Goal: Information Seeking & Learning: Learn about a topic

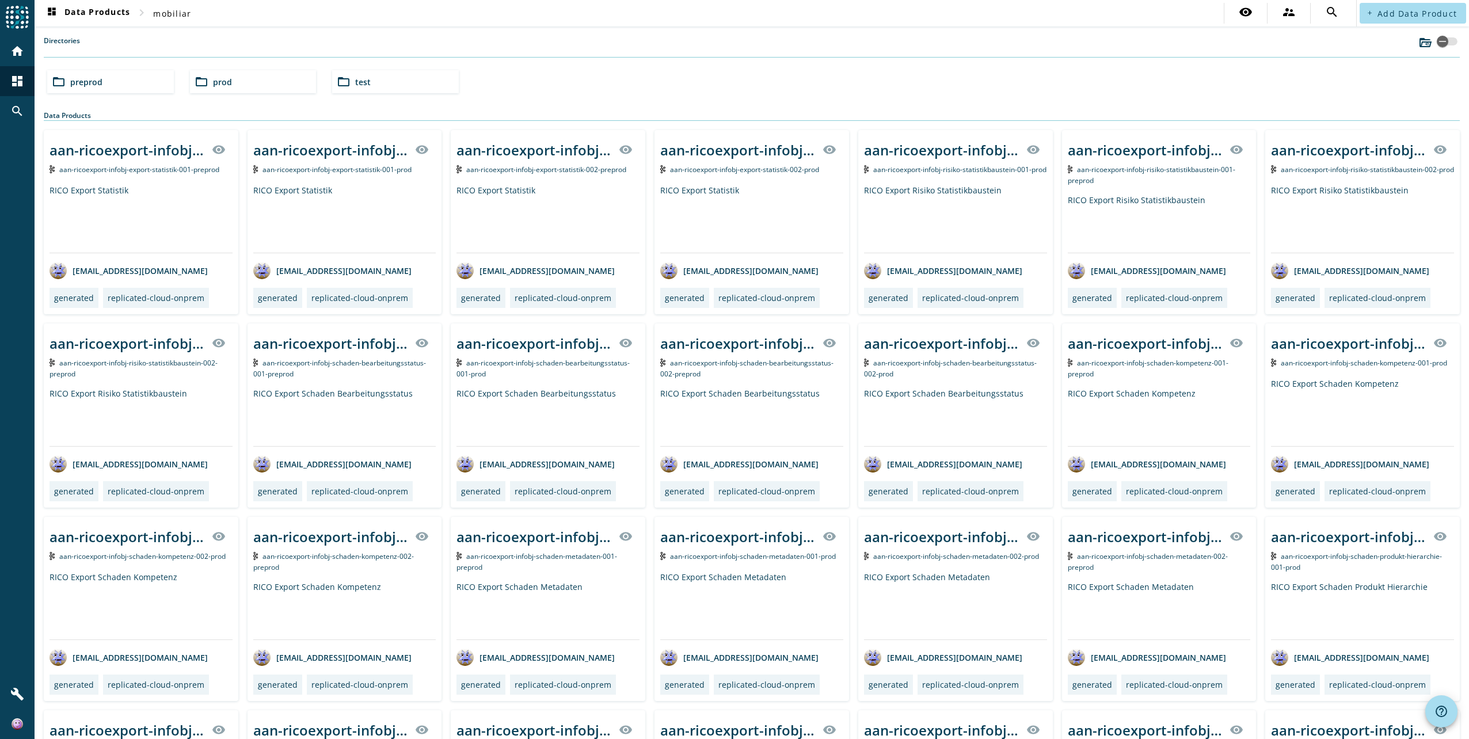
click at [132, 76] on div "folder_open preprod" at bounding box center [110, 81] width 127 height 23
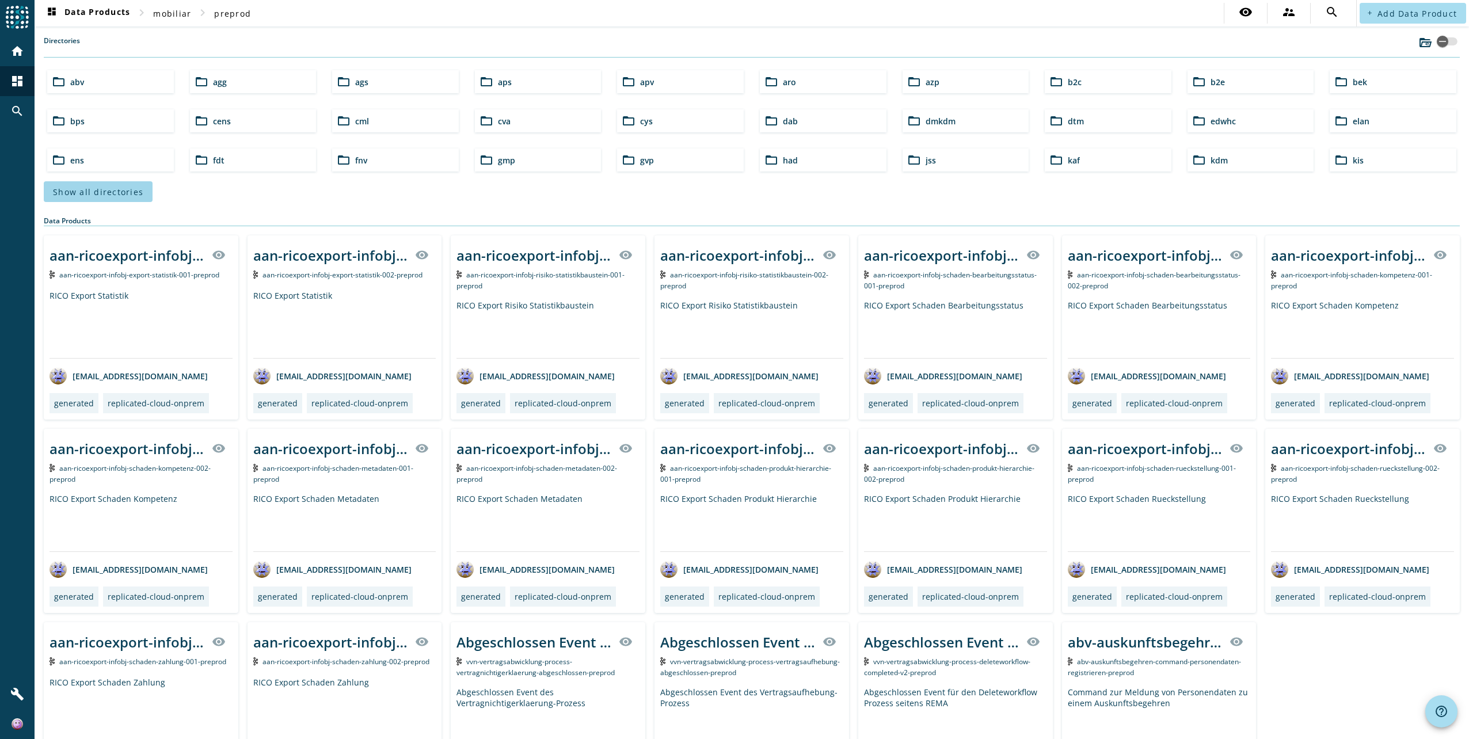
click at [123, 187] on span "Show all directories" at bounding box center [98, 192] width 90 height 11
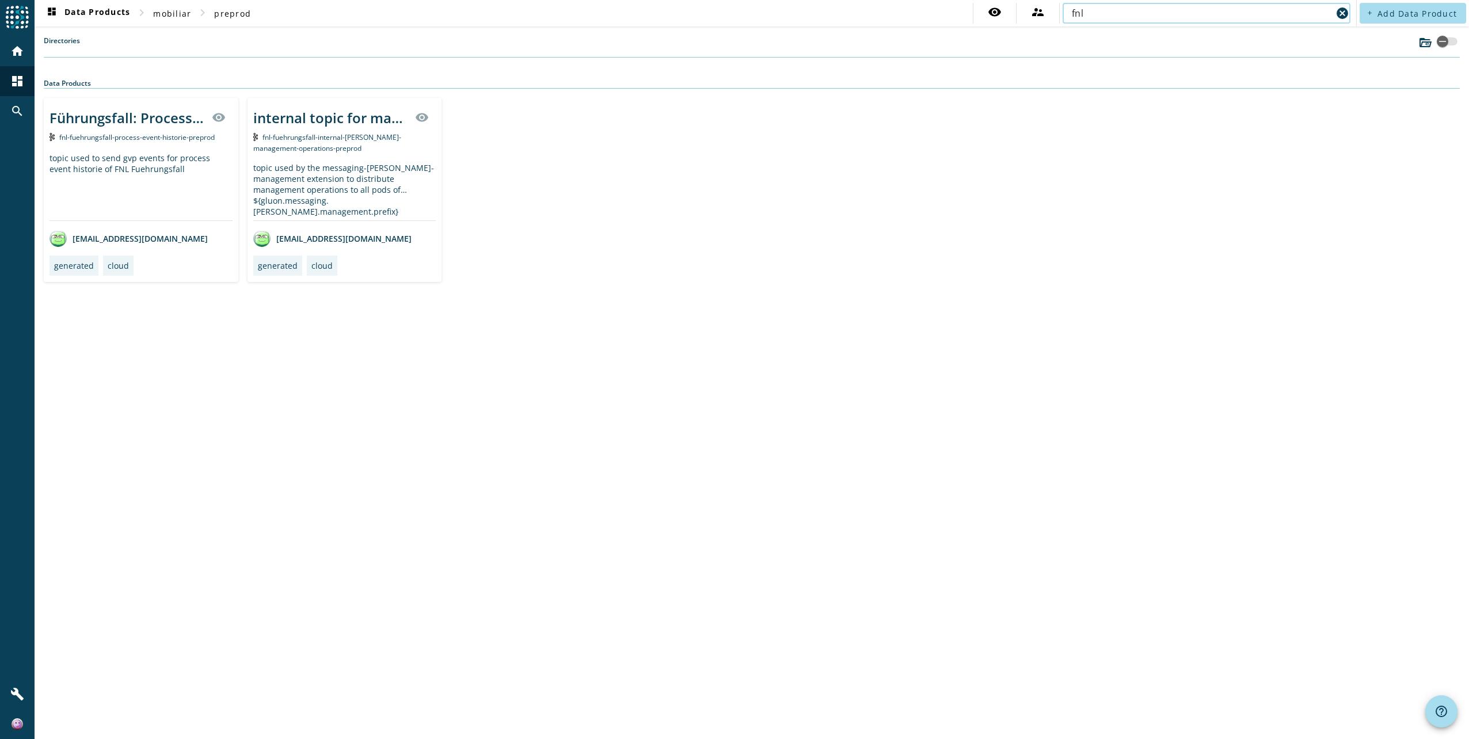
type input "fnl"
click at [142, 134] on span "fnl-fuehrungsfall-process-event-historie-preprod" at bounding box center [136, 137] width 155 height 10
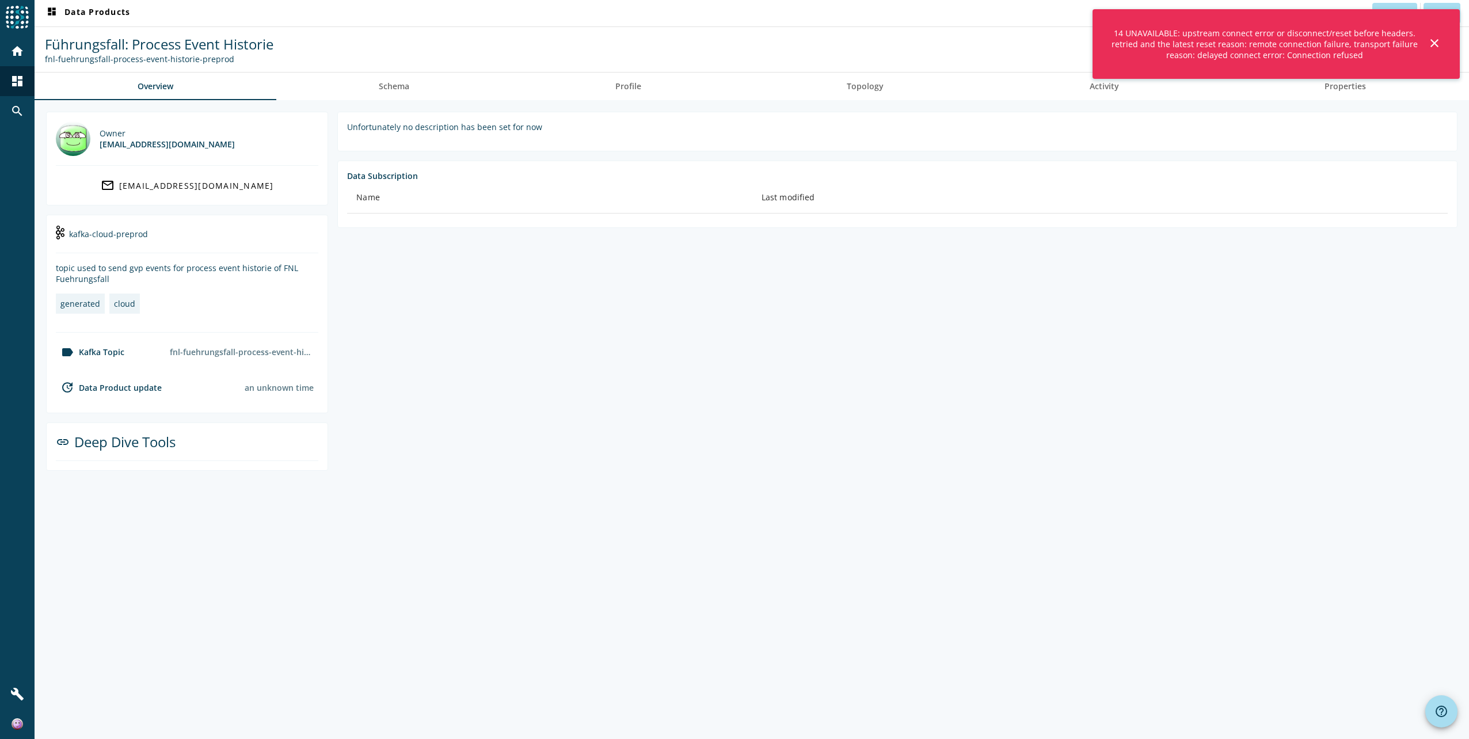
click at [1436, 43] on mat-icon "close" at bounding box center [1435, 43] width 14 height 14
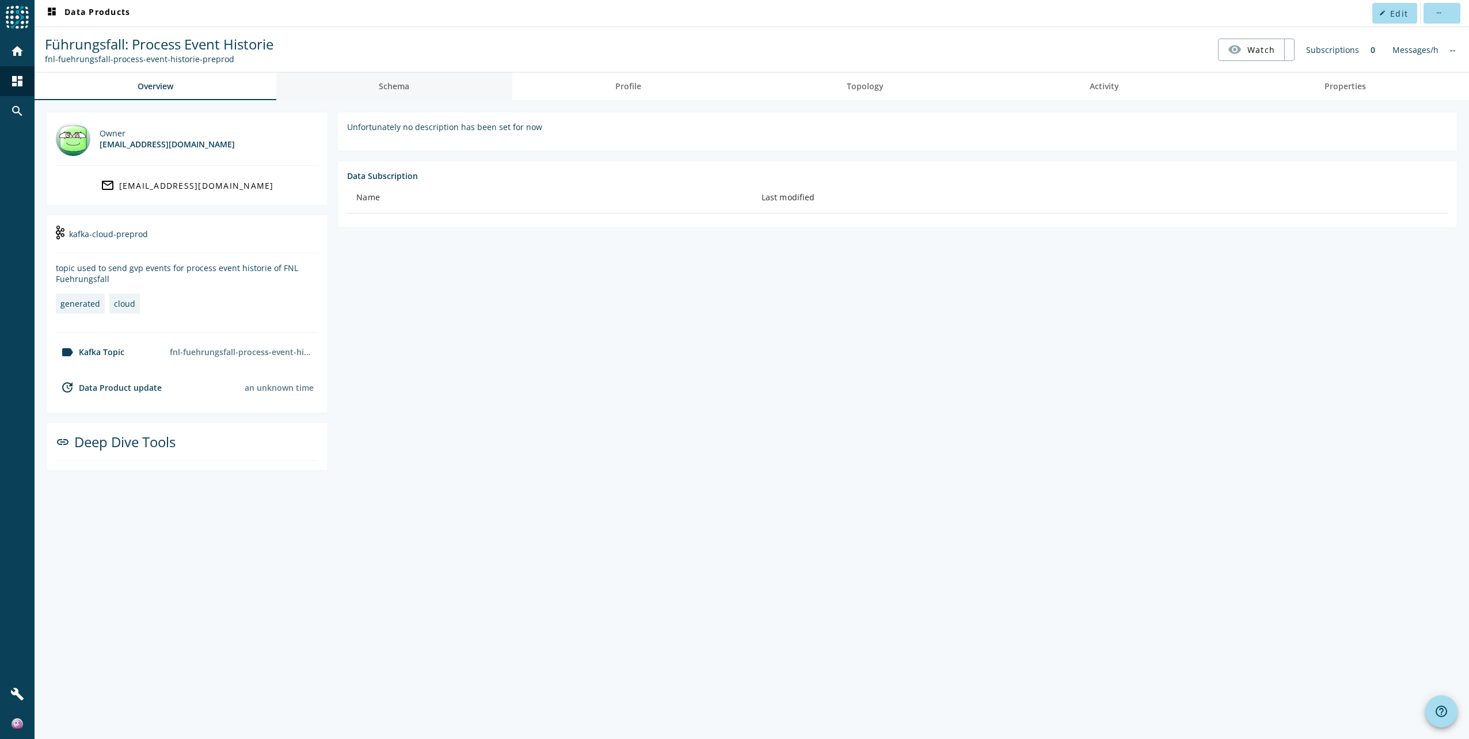
click at [417, 83] on link "Schema" at bounding box center [394, 87] width 237 height 28
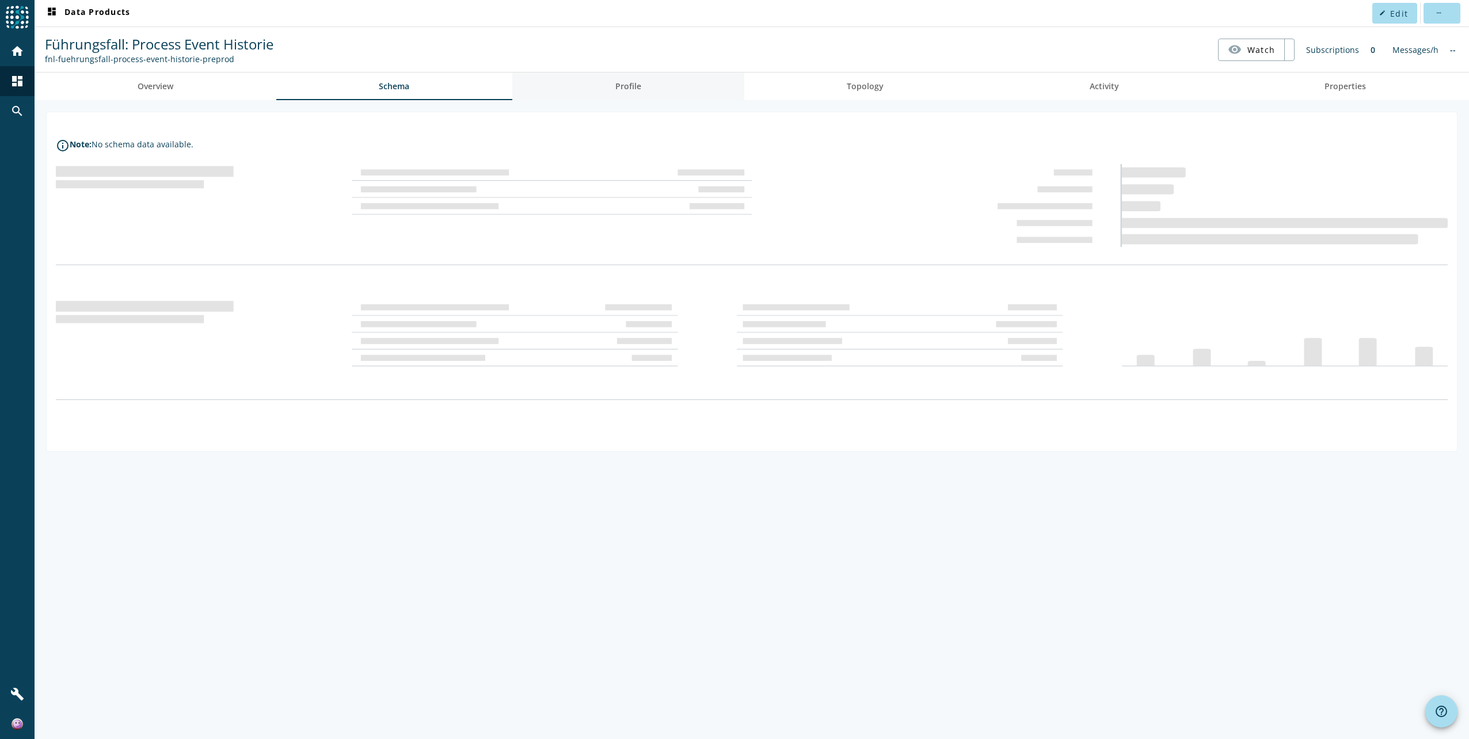
click at [671, 85] on link "Profile" at bounding box center [628, 87] width 232 height 28
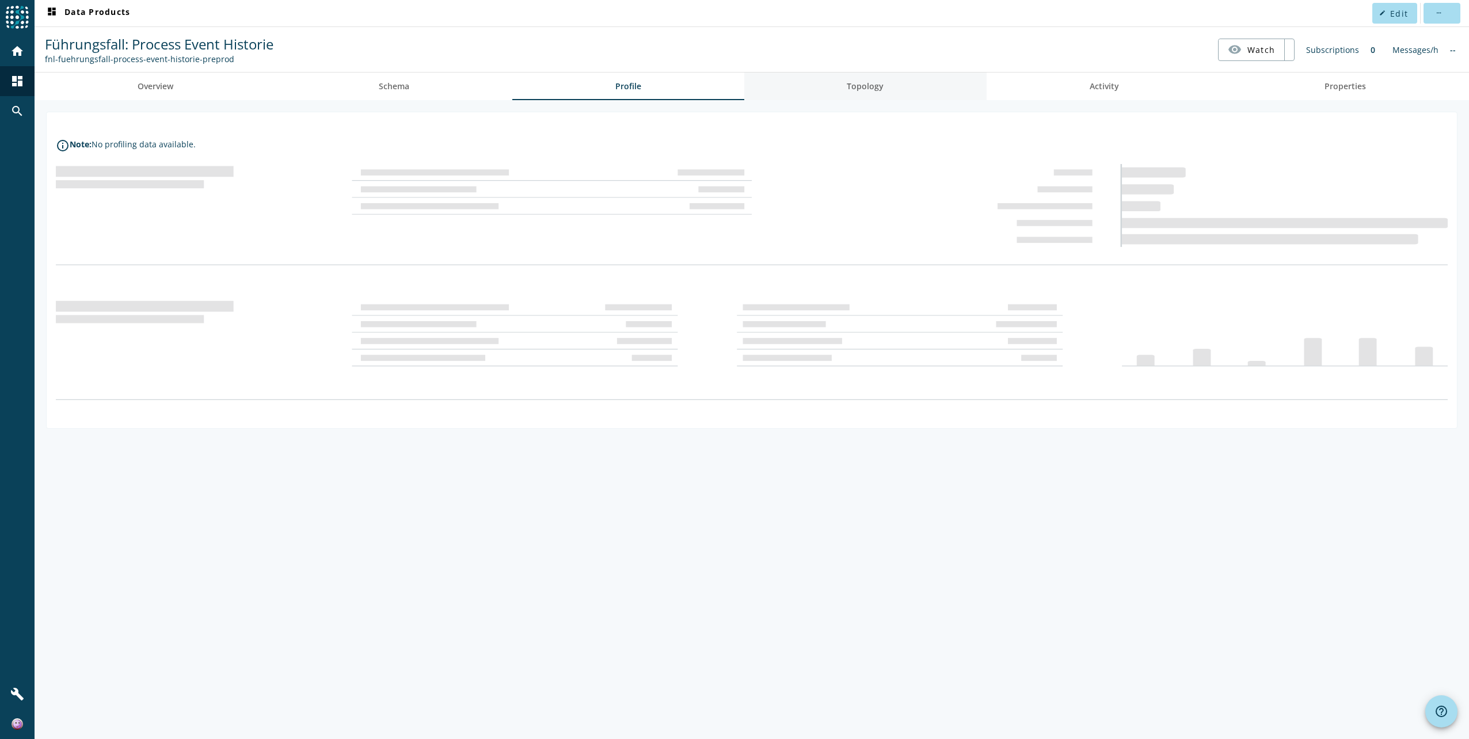
click at [962, 85] on link "Topology" at bounding box center [865, 87] width 243 height 28
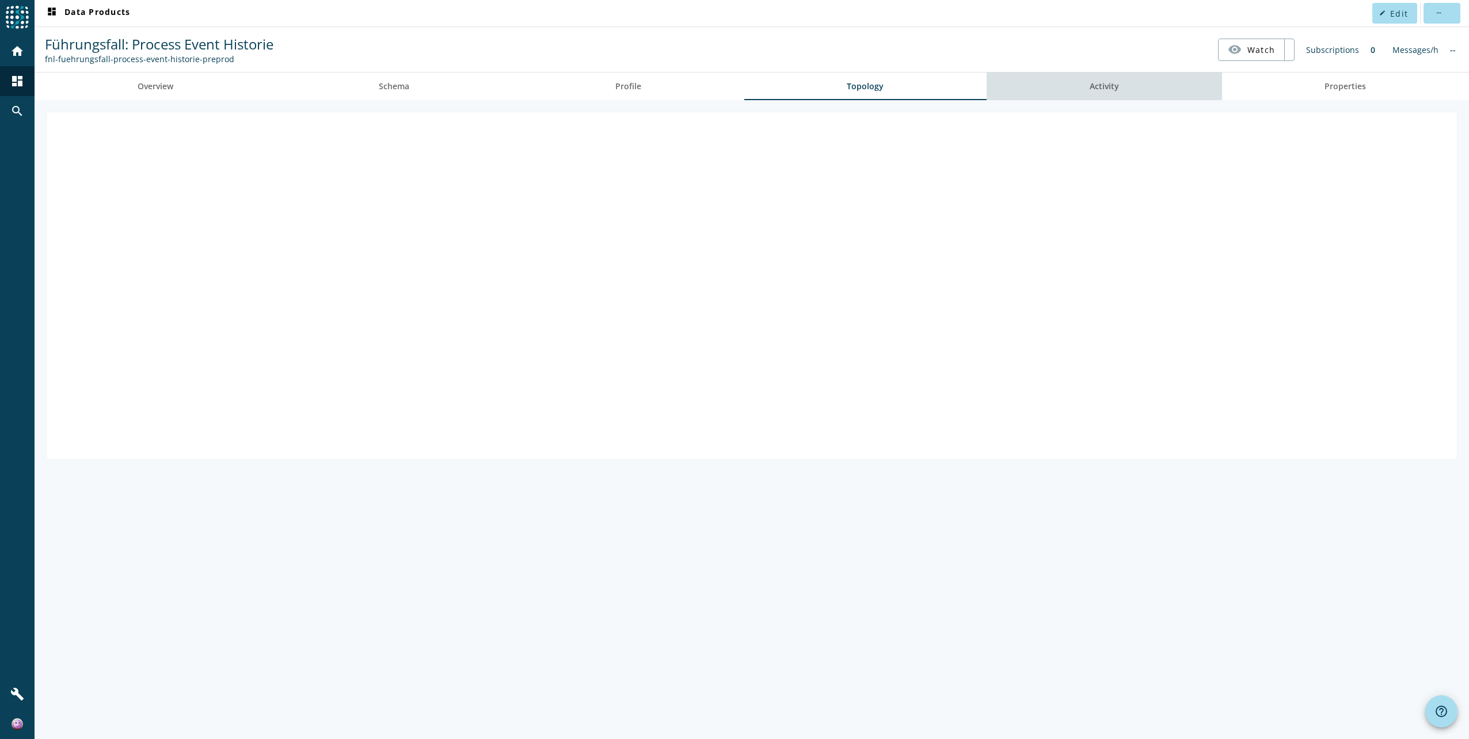
click at [1158, 83] on link "Activity" at bounding box center [1104, 87] width 235 height 28
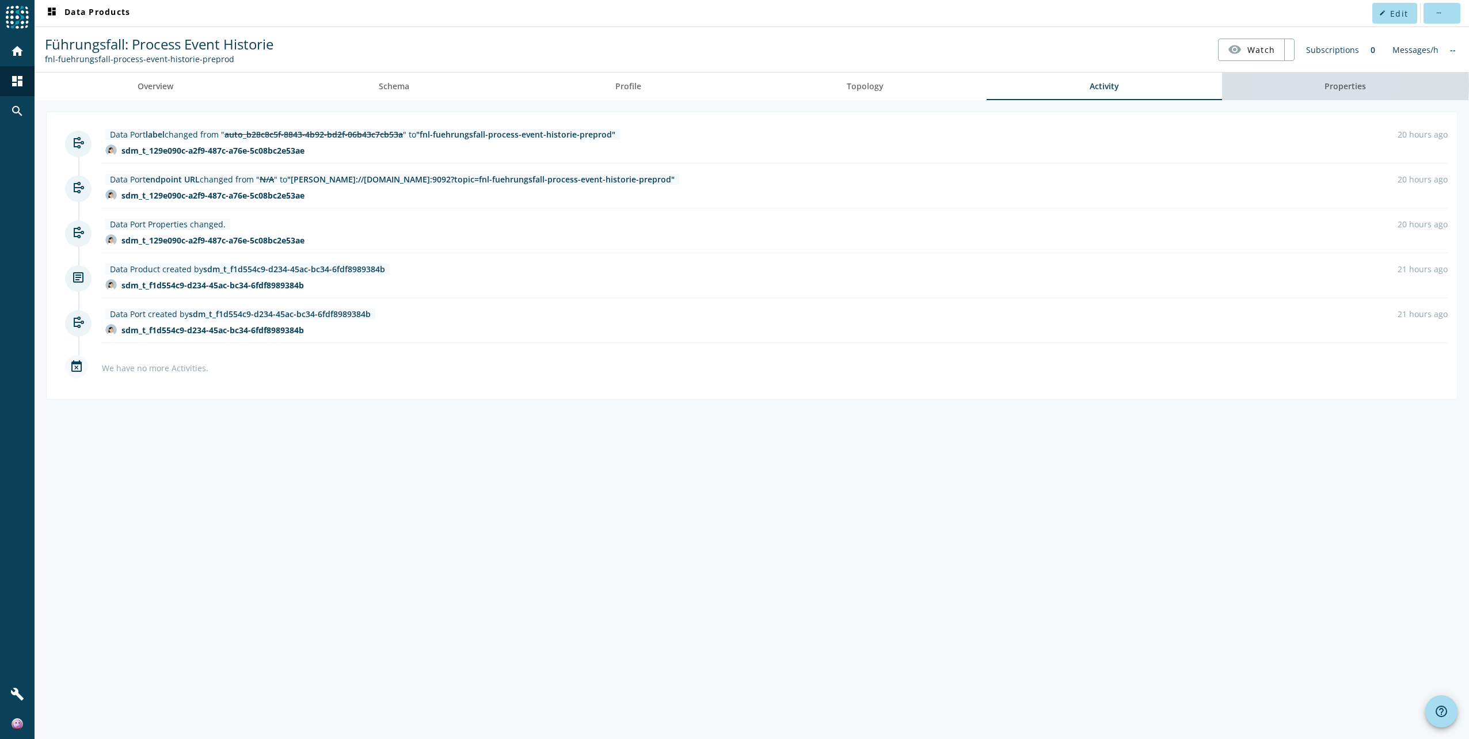
click at [1288, 85] on link "Properties" at bounding box center [1346, 87] width 248 height 28
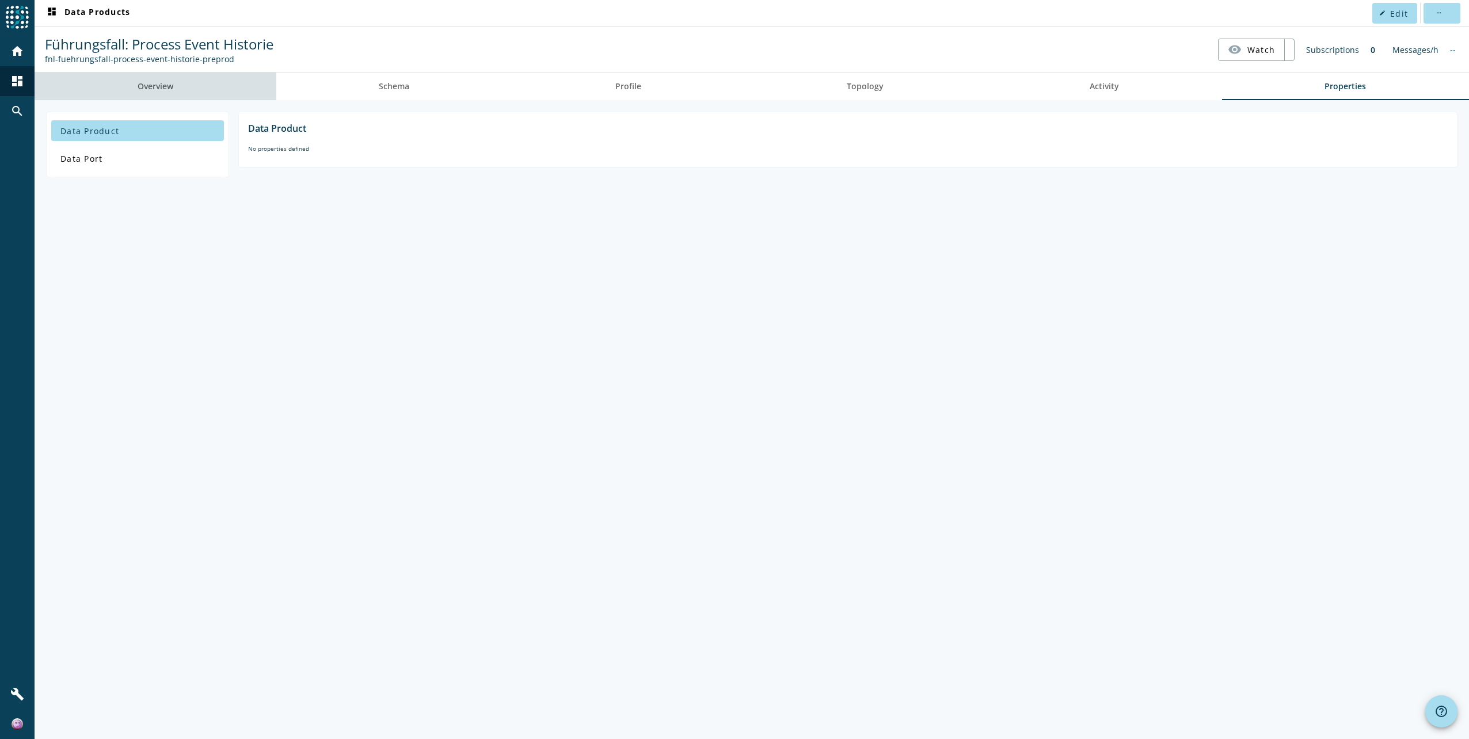
click at [199, 83] on link "Overview" at bounding box center [156, 87] width 242 height 28
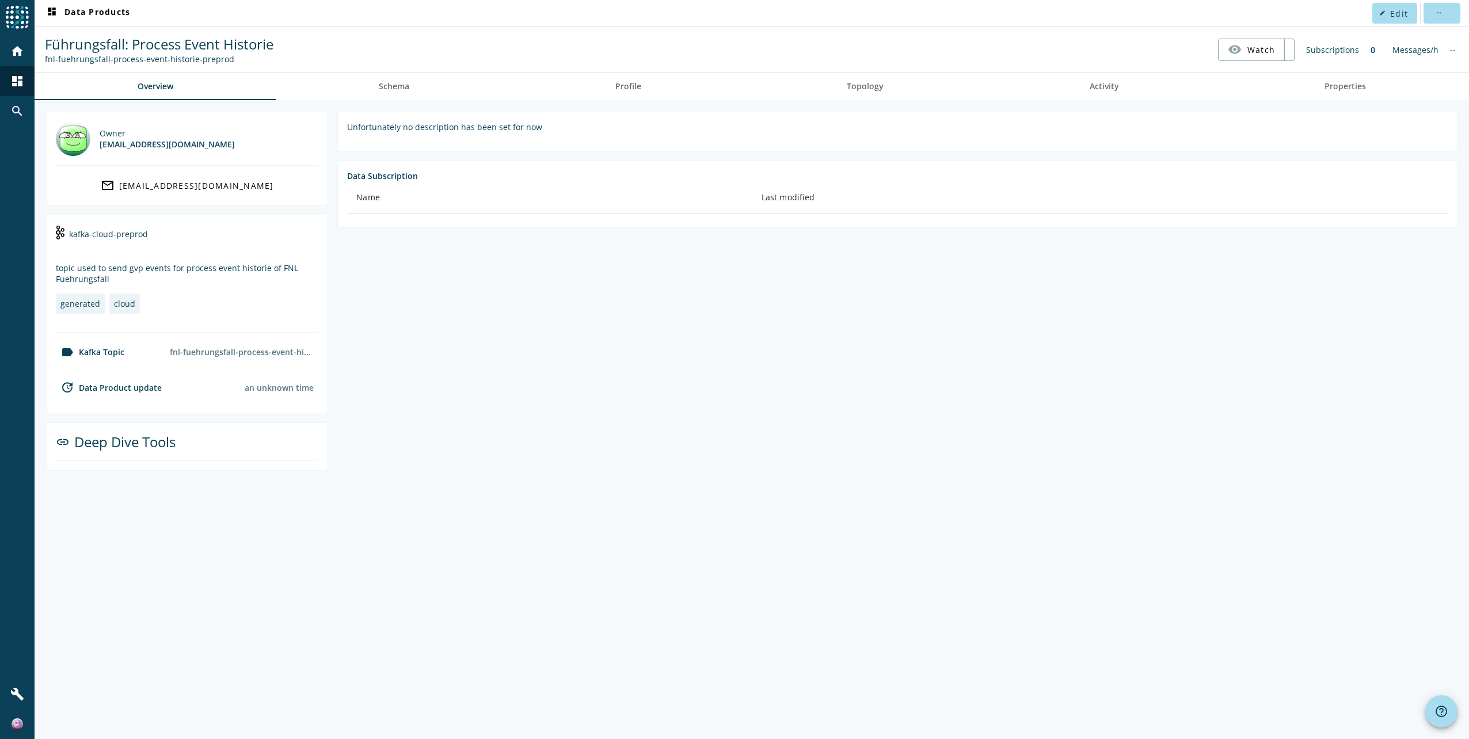
click at [137, 386] on div "update Data Product update" at bounding box center [109, 388] width 106 height 14
click at [764, 100] on link "Topology" at bounding box center [865, 87] width 243 height 28
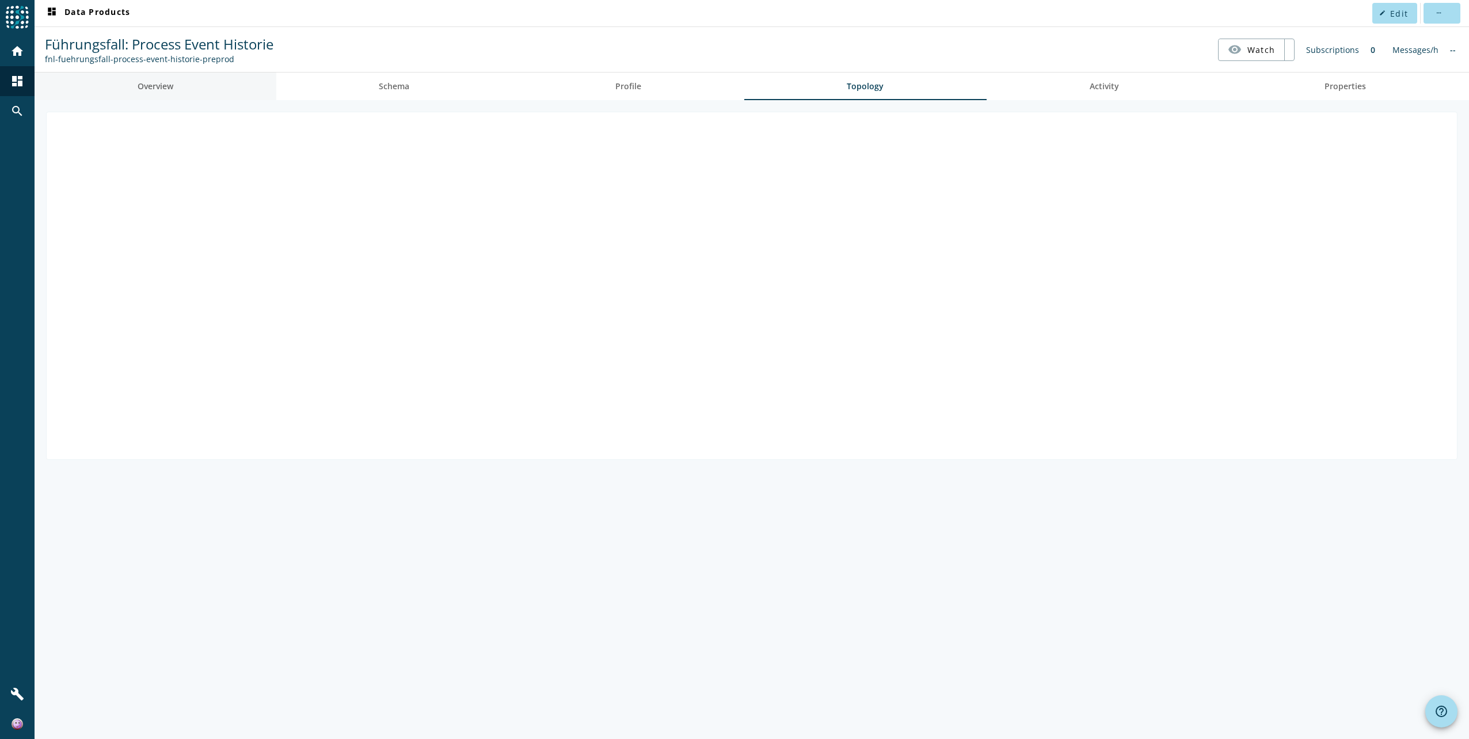
click at [193, 88] on link "Overview" at bounding box center [156, 87] width 242 height 28
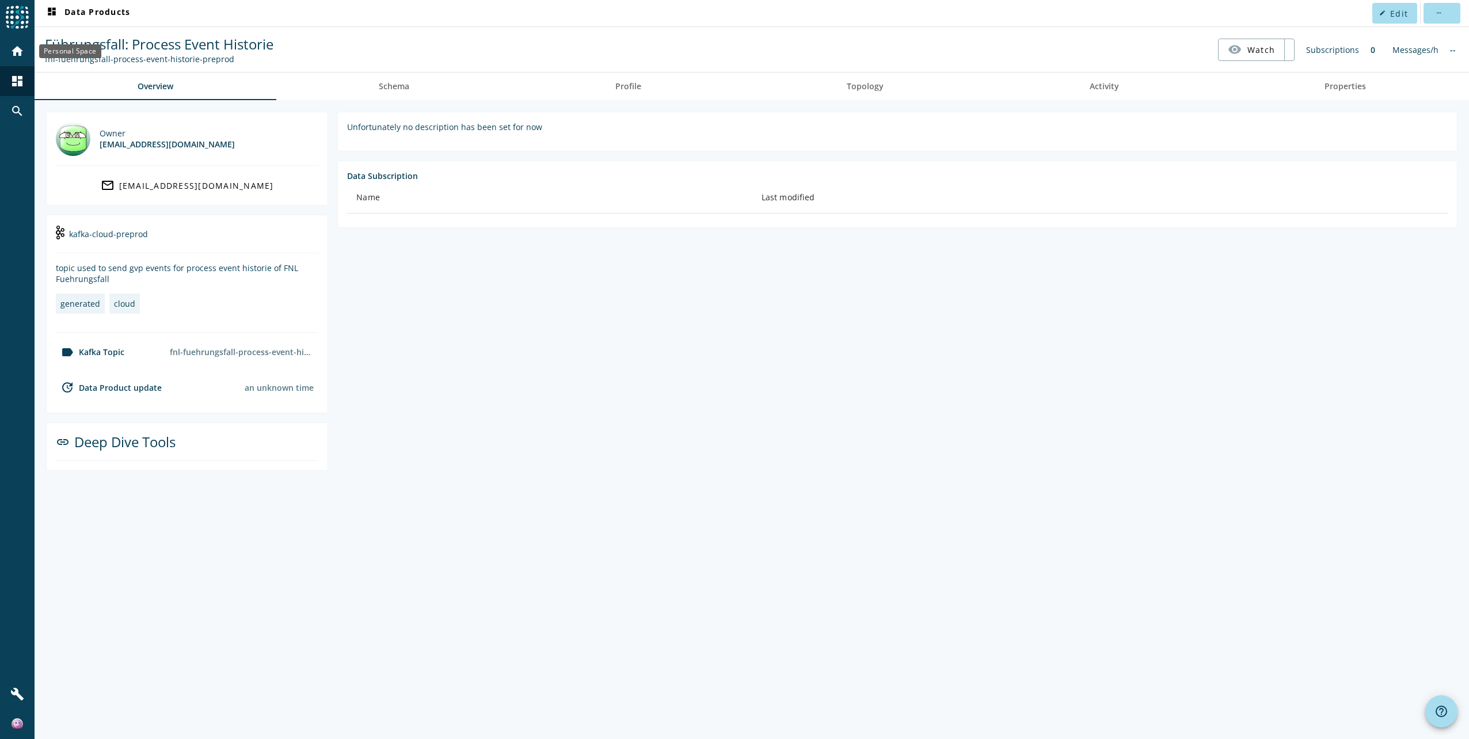
click at [13, 52] on mat-icon "home" at bounding box center [17, 51] width 14 height 14
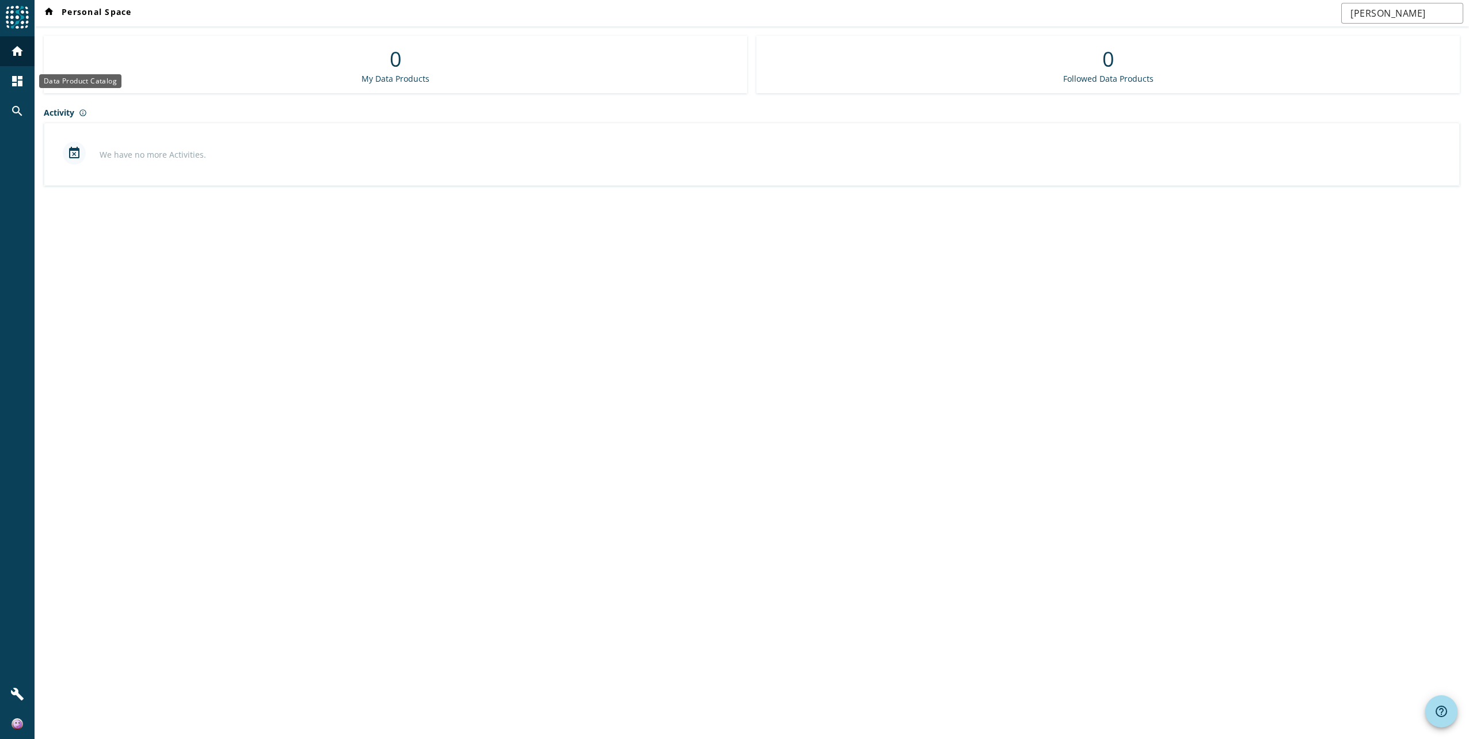
click at [20, 88] on mat-icon "dashboard" at bounding box center [17, 81] width 14 height 14
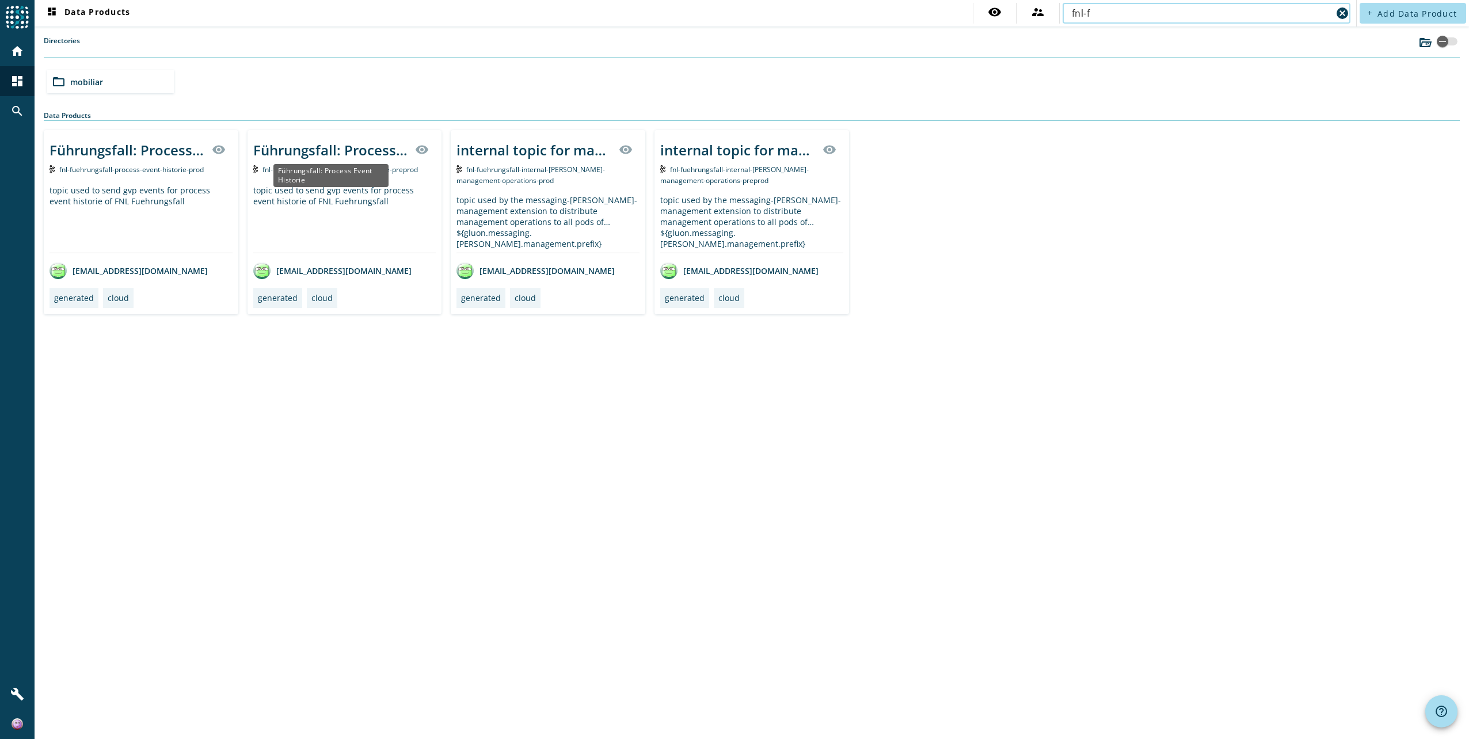
type input "fnl-f"
click at [318, 157] on div "Führungsfall: Process Event Historie" at bounding box center [330, 149] width 155 height 19
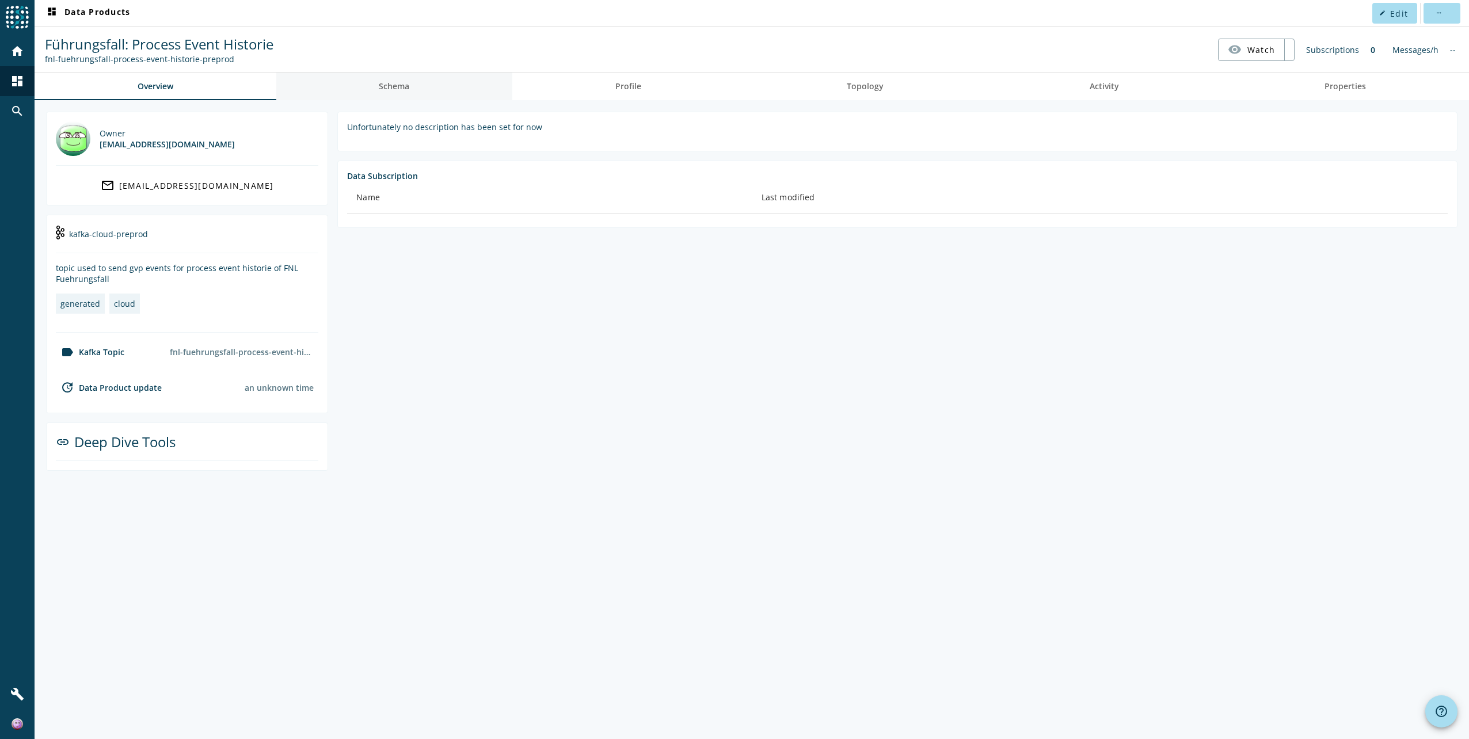
click at [379, 91] on link "Schema" at bounding box center [394, 87] width 237 height 28
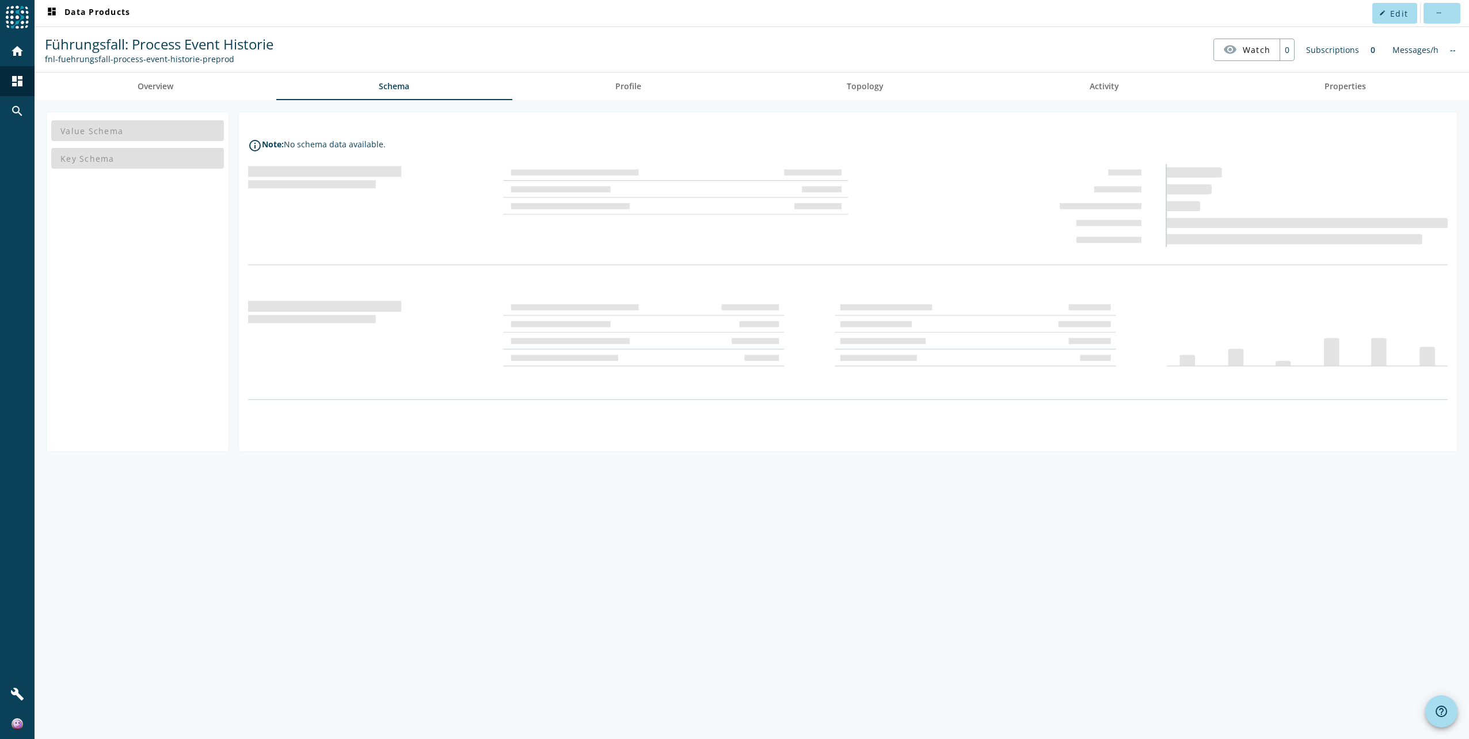
click at [288, 147] on div "No schema data available." at bounding box center [335, 144] width 102 height 11
click at [255, 144] on icon "info_outline" at bounding box center [255, 146] width 14 height 14
click at [1439, 720] on span at bounding box center [1442, 712] width 28 height 28
click at [158, 90] on div at bounding box center [734, 369] width 1469 height 739
click at [169, 90] on span "Overview" at bounding box center [156, 86] width 36 height 8
